Goal: Navigation & Orientation: Find specific page/section

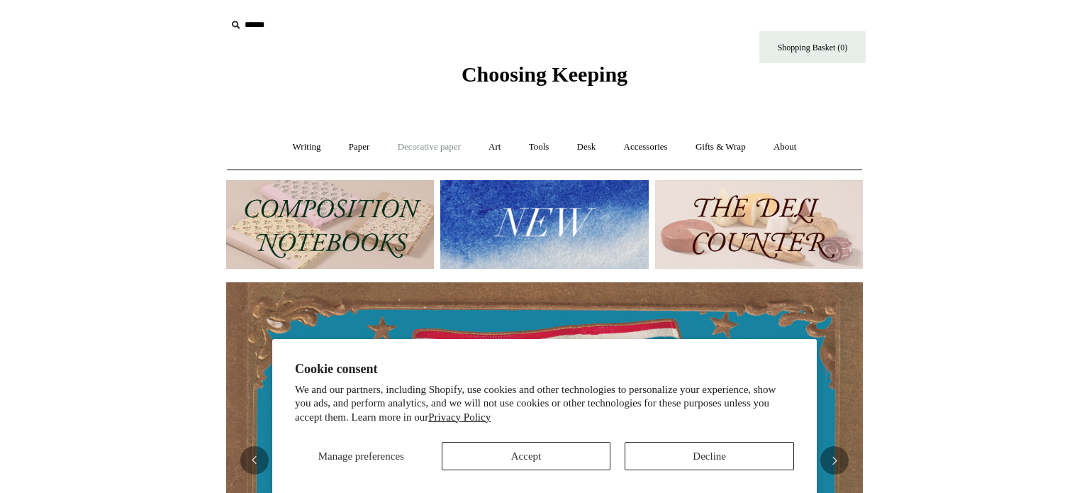
click at [398, 147] on link "Decorative paper +" at bounding box center [429, 147] width 89 height 38
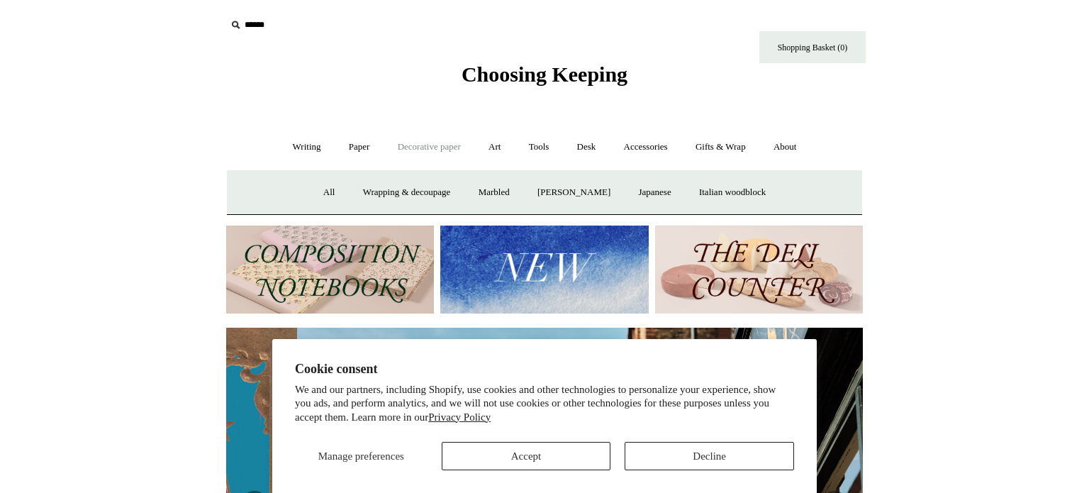
scroll to position [0, 636]
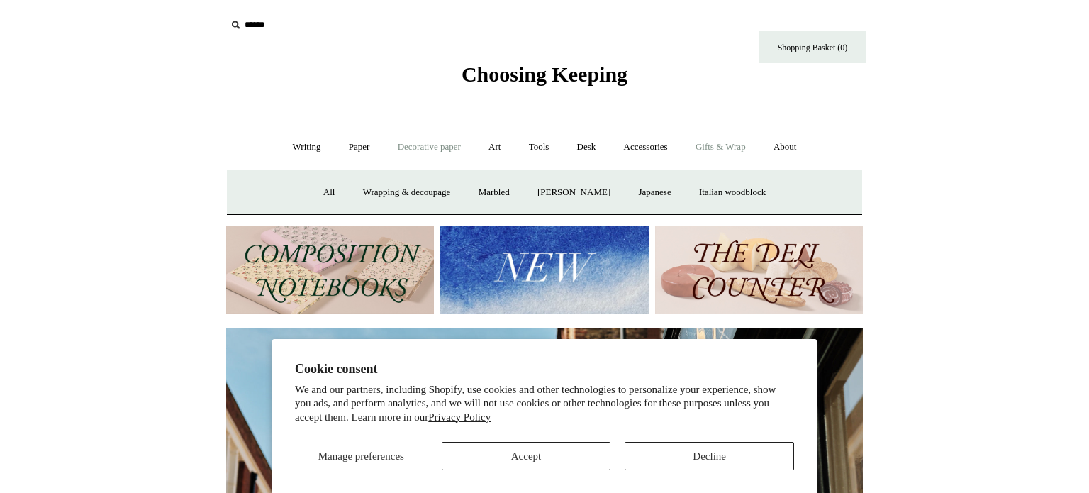
click at [716, 150] on link "Gifts & Wrap +" at bounding box center [720, 147] width 76 height 38
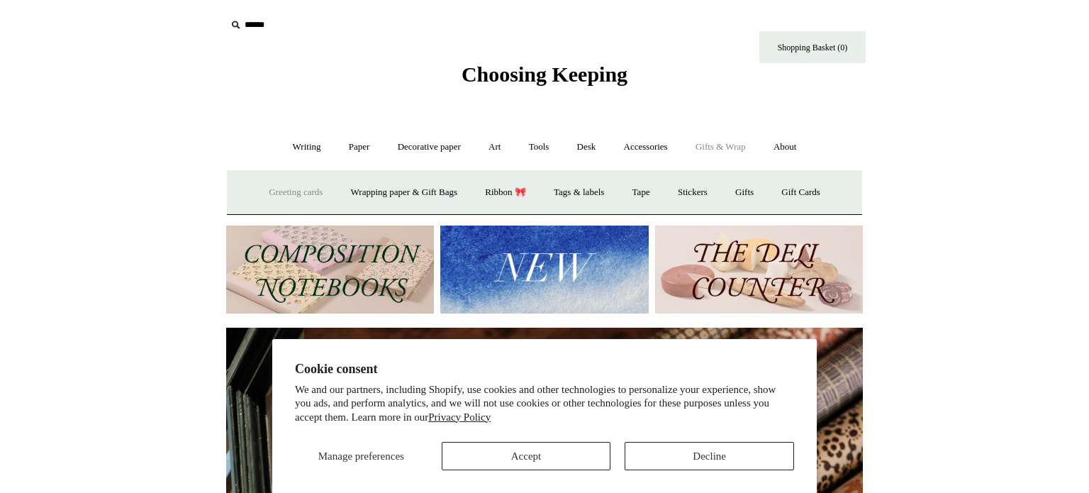
scroll to position [0, 1273]
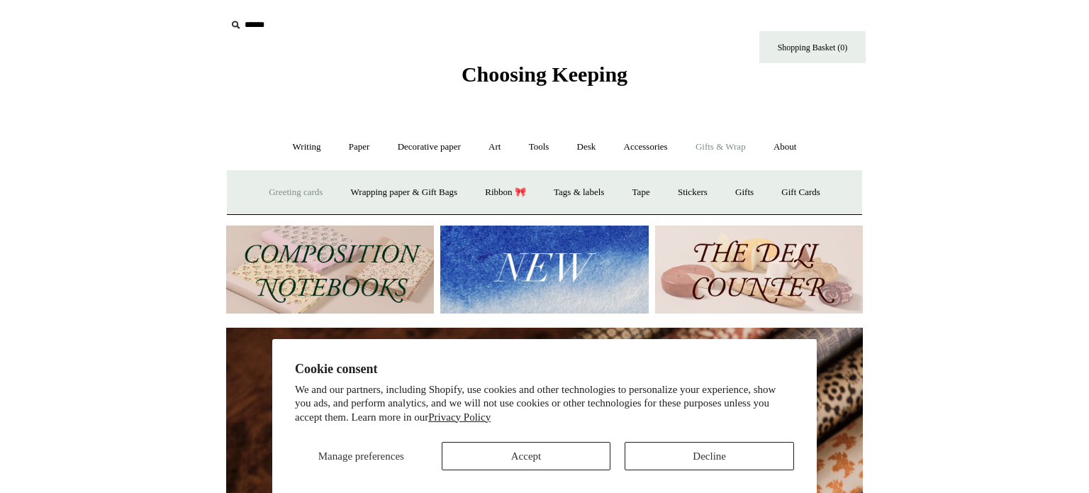
click at [303, 196] on link "Greeting cards +" at bounding box center [295, 193] width 79 height 38
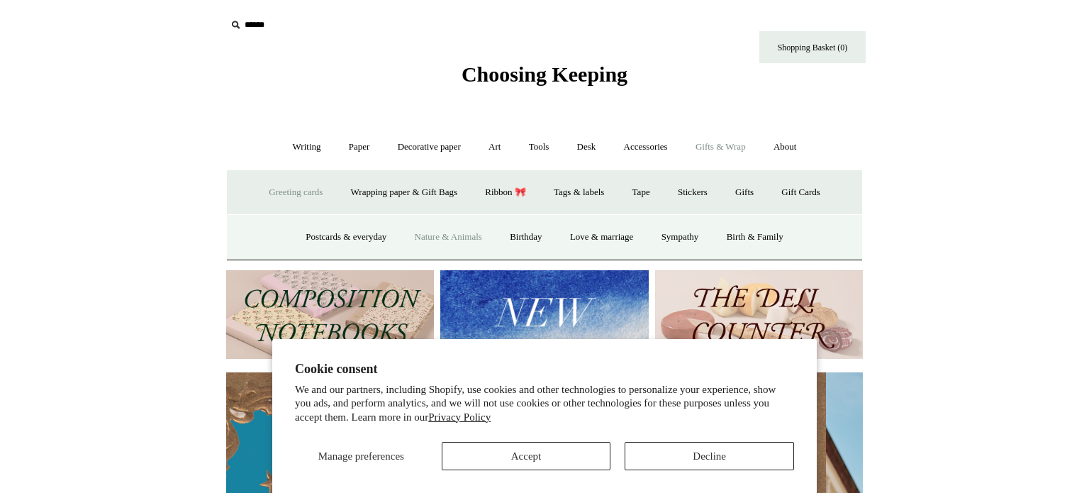
scroll to position [0, 0]
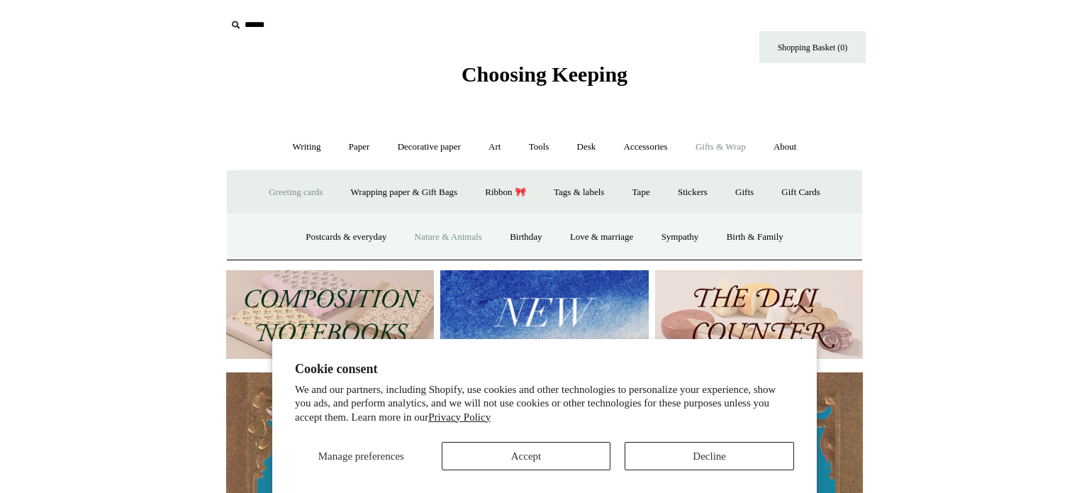
click at [432, 241] on link "Nature & Animals" at bounding box center [448, 237] width 93 height 38
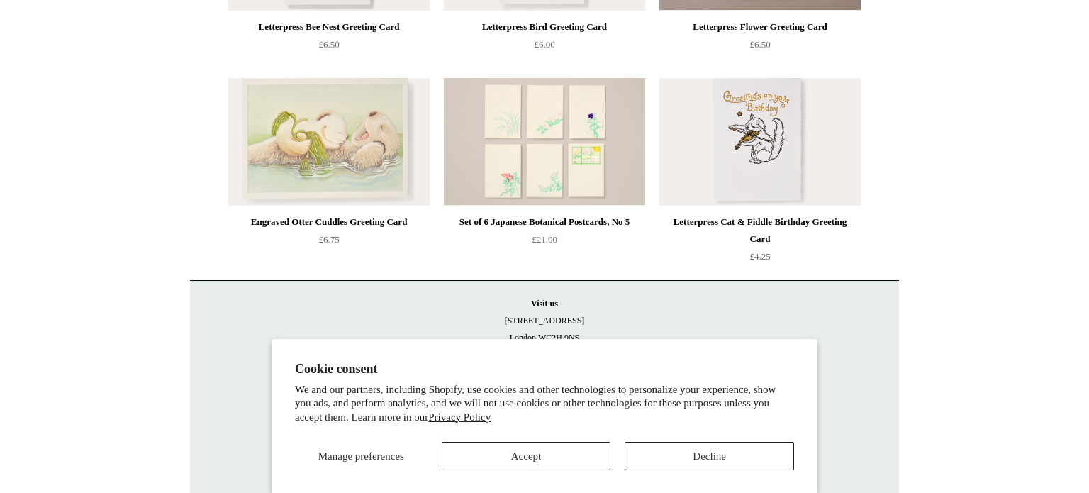
scroll to position [2453, 0]
